Goal: Information Seeking & Learning: Learn about a topic

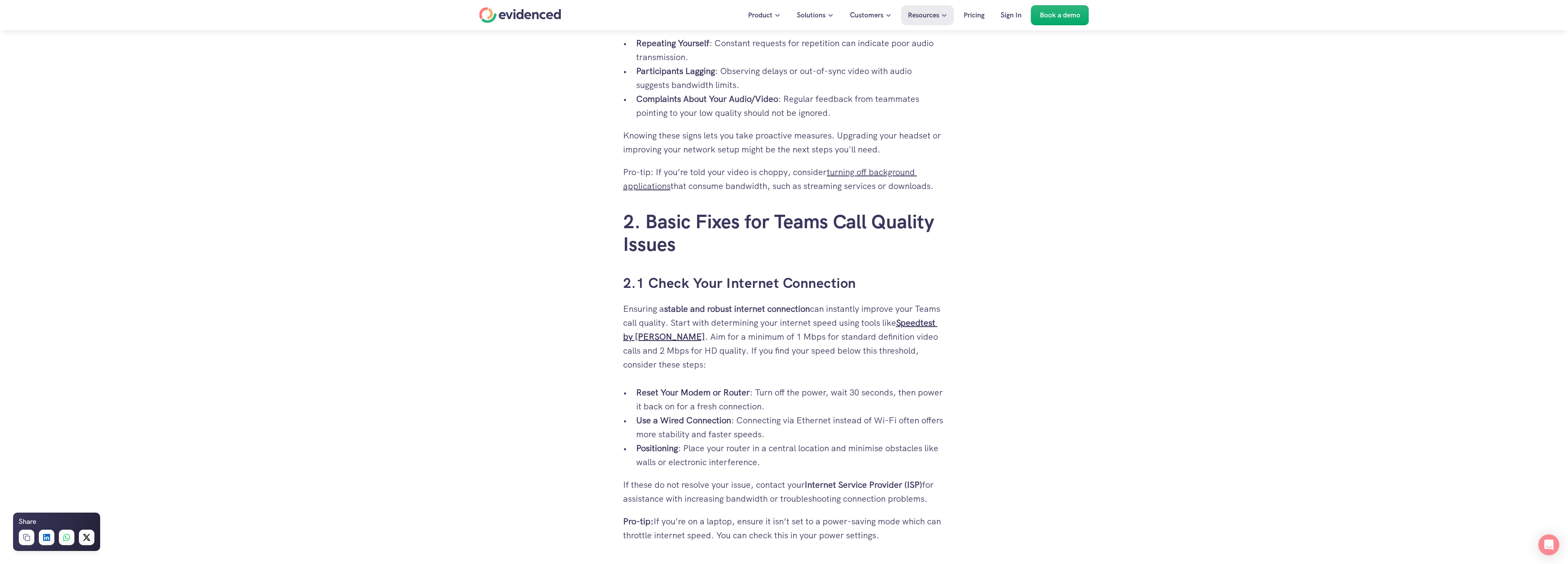
scroll to position [1202, 0]
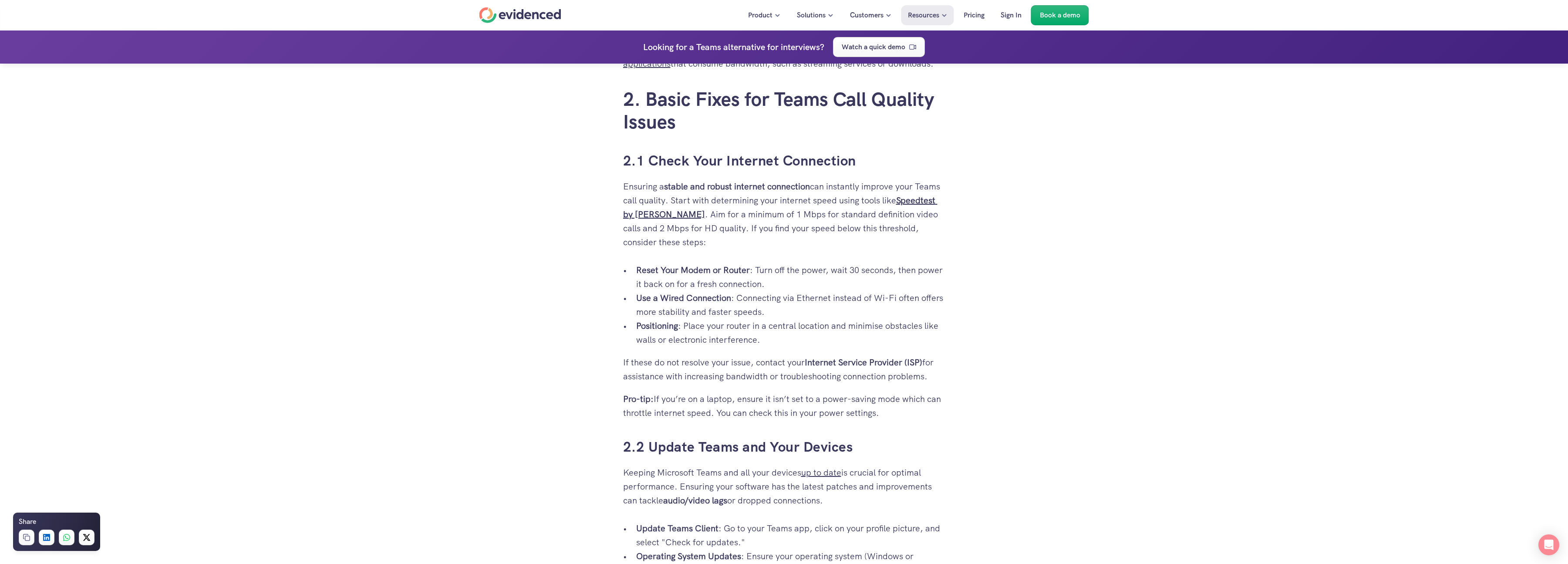
drag, startPoint x: 393, startPoint y: 349, endPoint x: 499, endPoint y: 367, distance: 107.5
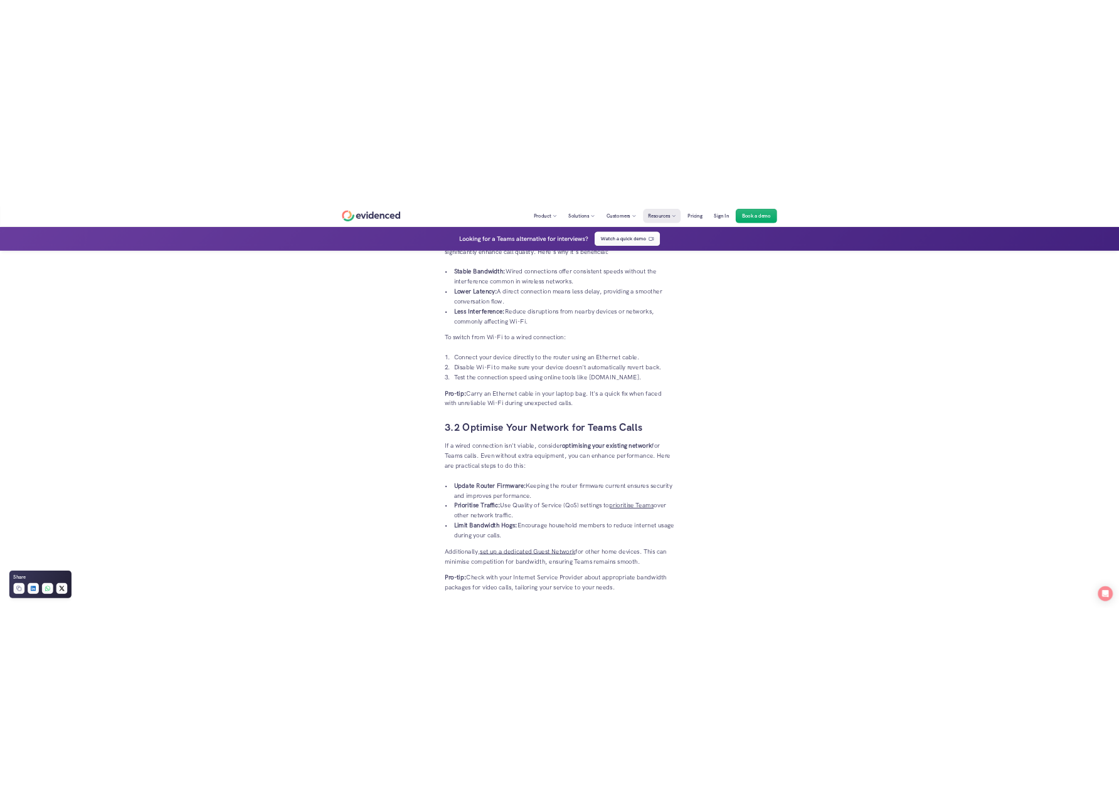
scroll to position [3461, 0]
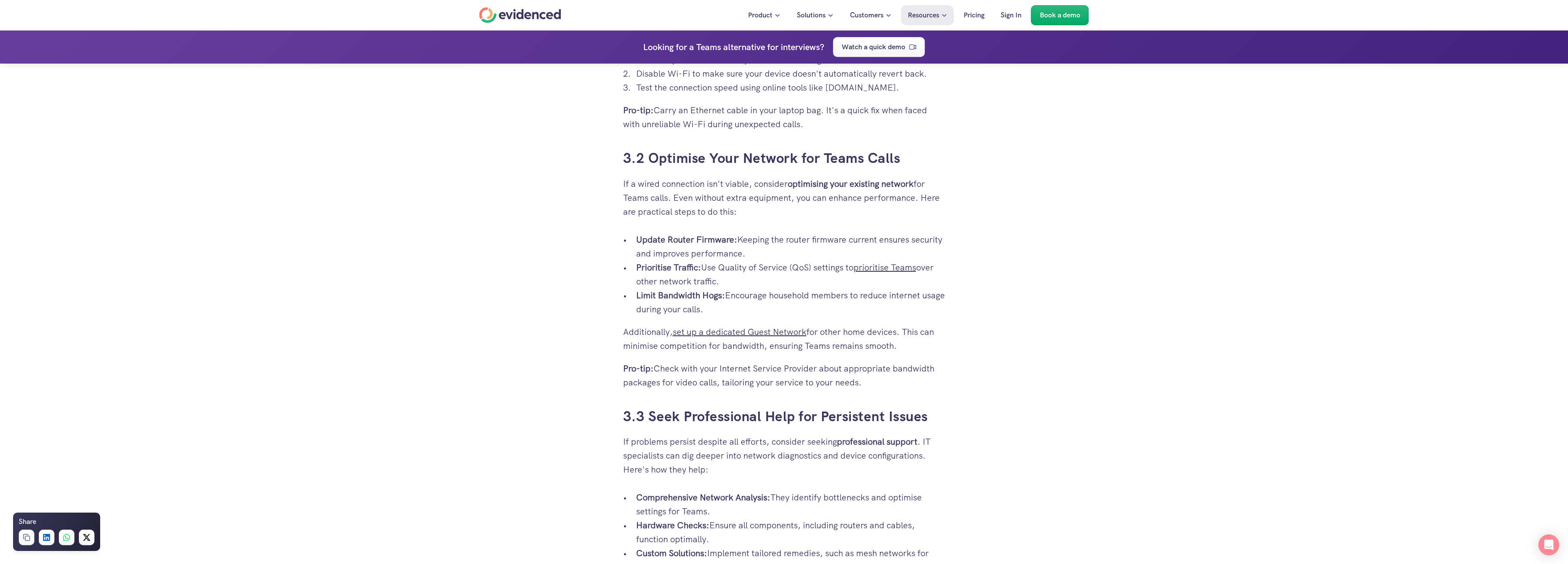
drag, startPoint x: 460, startPoint y: 275, endPoint x: 457, endPoint y: 270, distance: 5.8
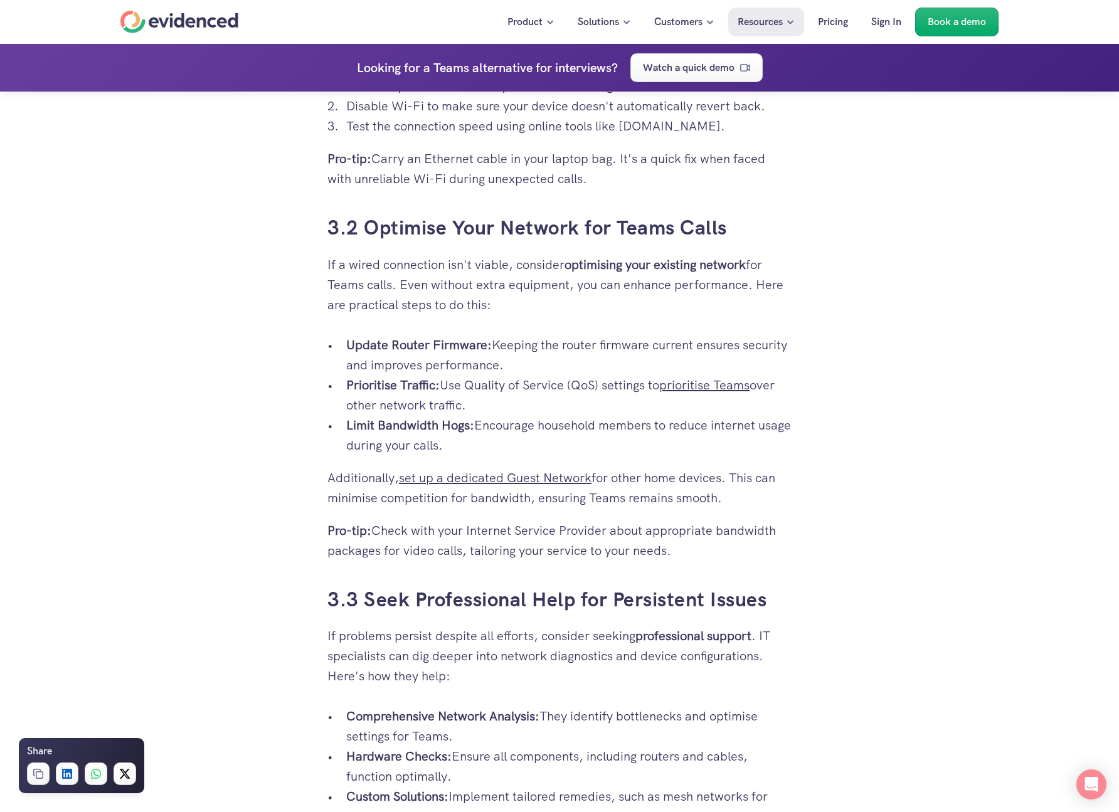
click at [566, 408] on p "Prioritise Traffic: Use Quality of Service (QoS) settings to prioritise Teams o…" at bounding box center [568, 395] width 445 height 40
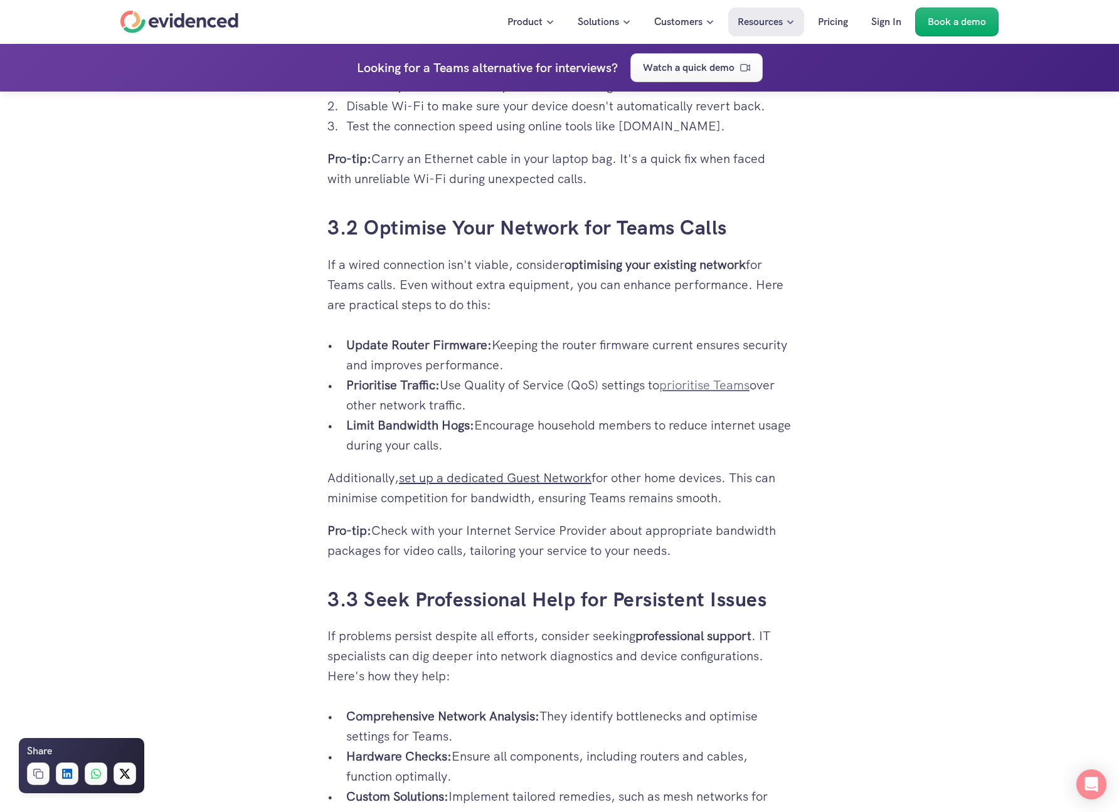
click at [710, 382] on link "prioritise Teams" at bounding box center [704, 385] width 90 height 16
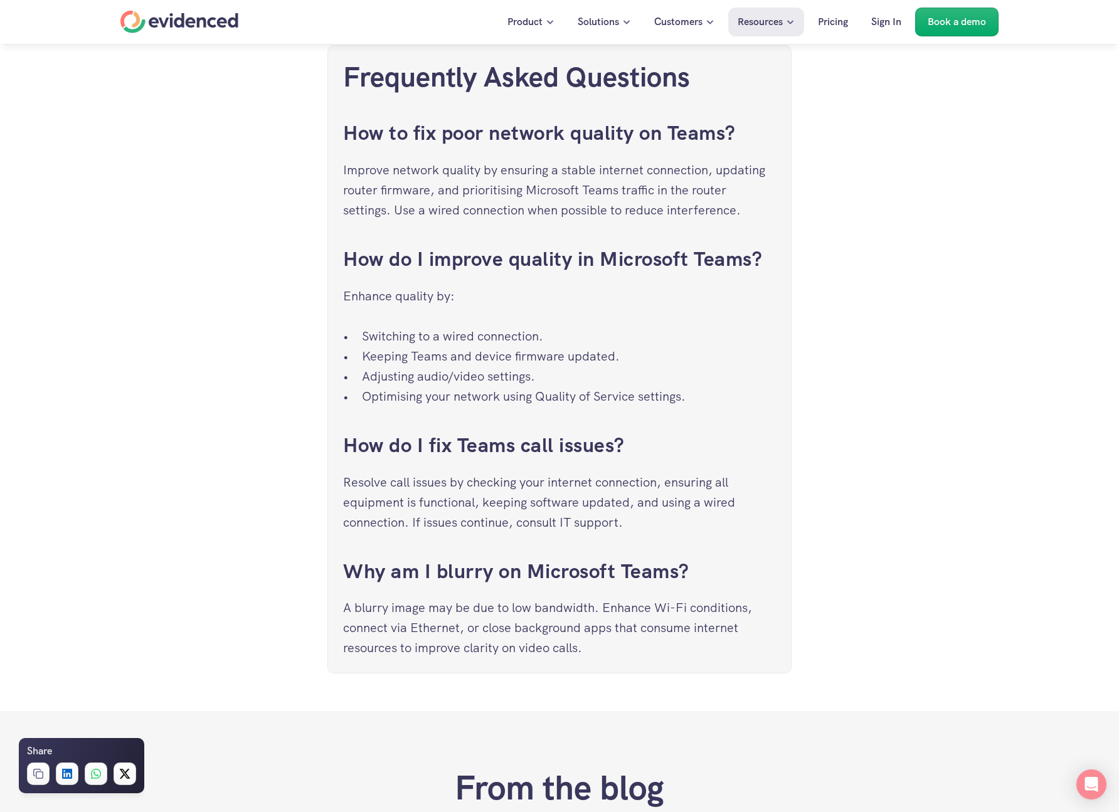
scroll to position [4740, 0]
